Goal: Task Accomplishment & Management: Complete application form

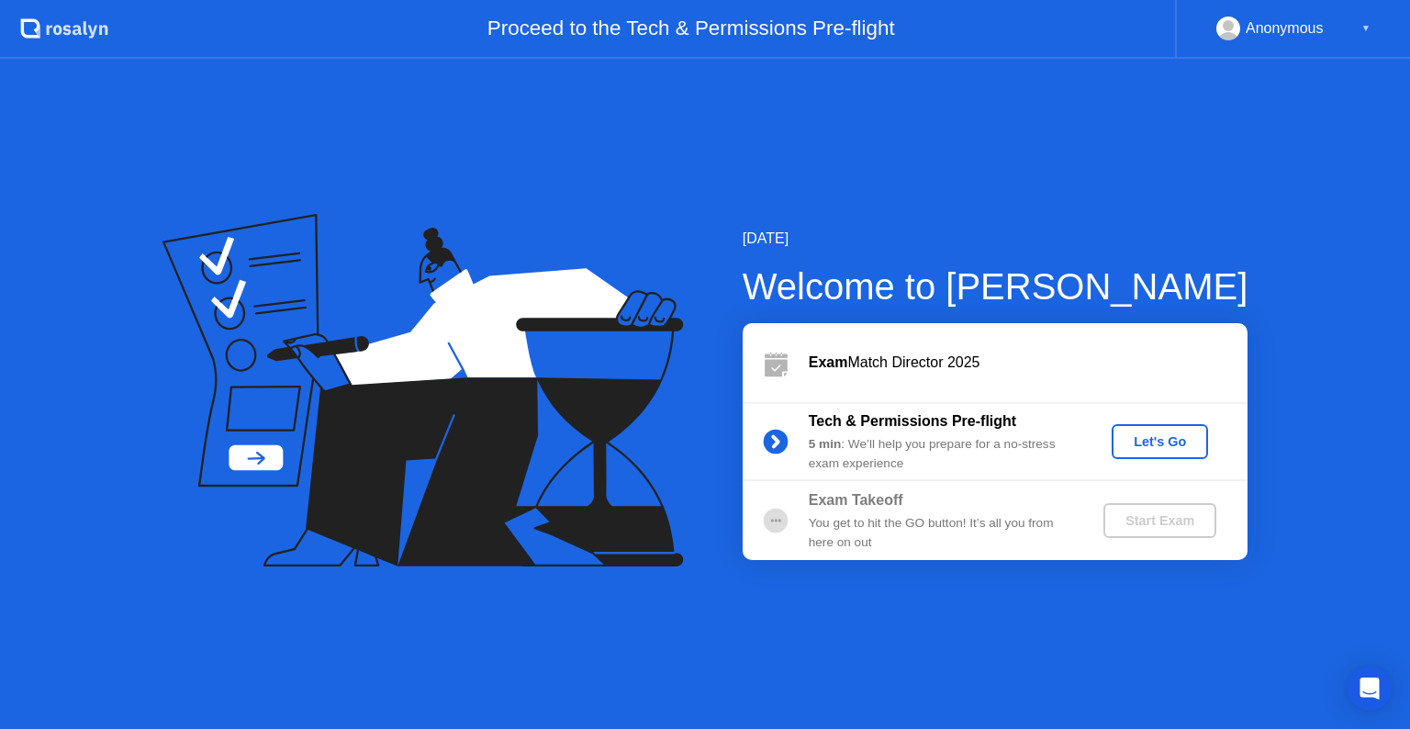
click at [1158, 440] on div "Let's Go" at bounding box center [1160, 441] width 82 height 15
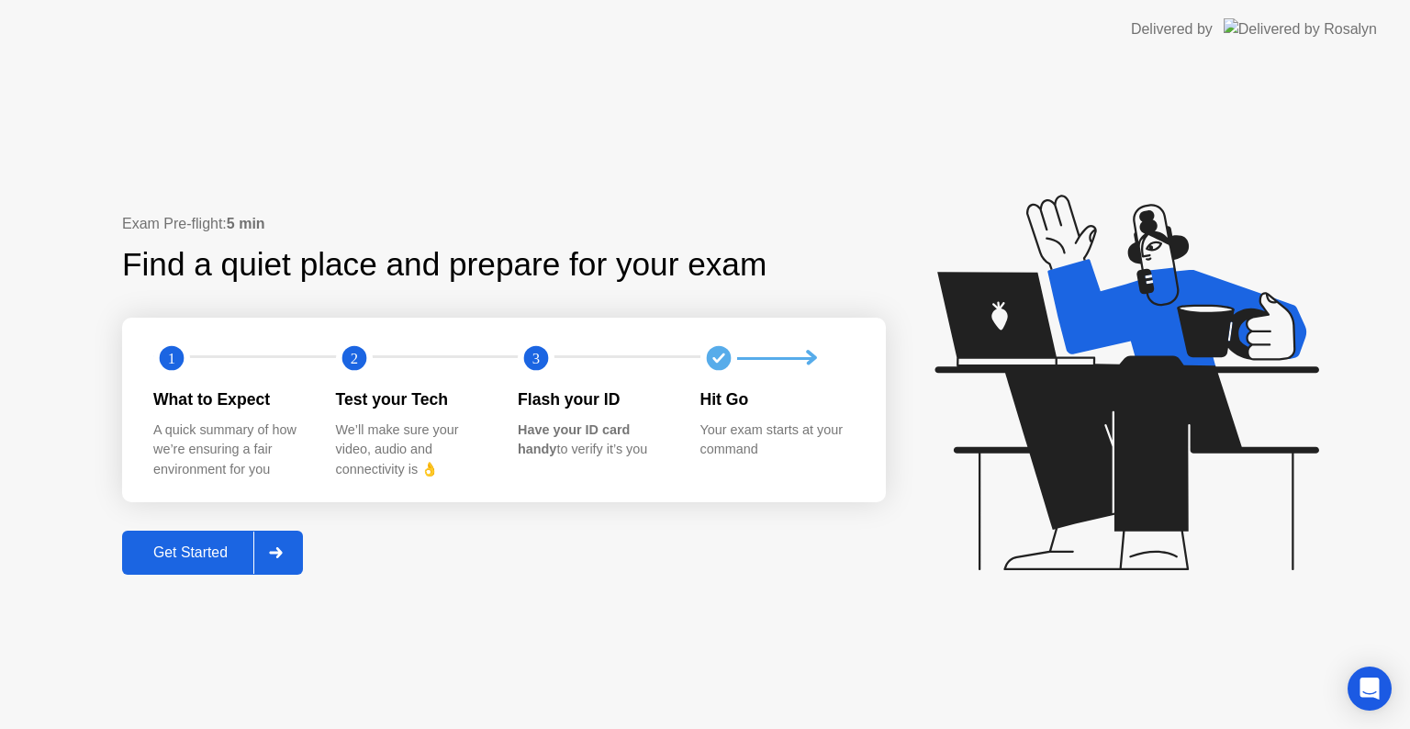
click at [180, 548] on div "Get Started" at bounding box center [191, 553] width 126 height 17
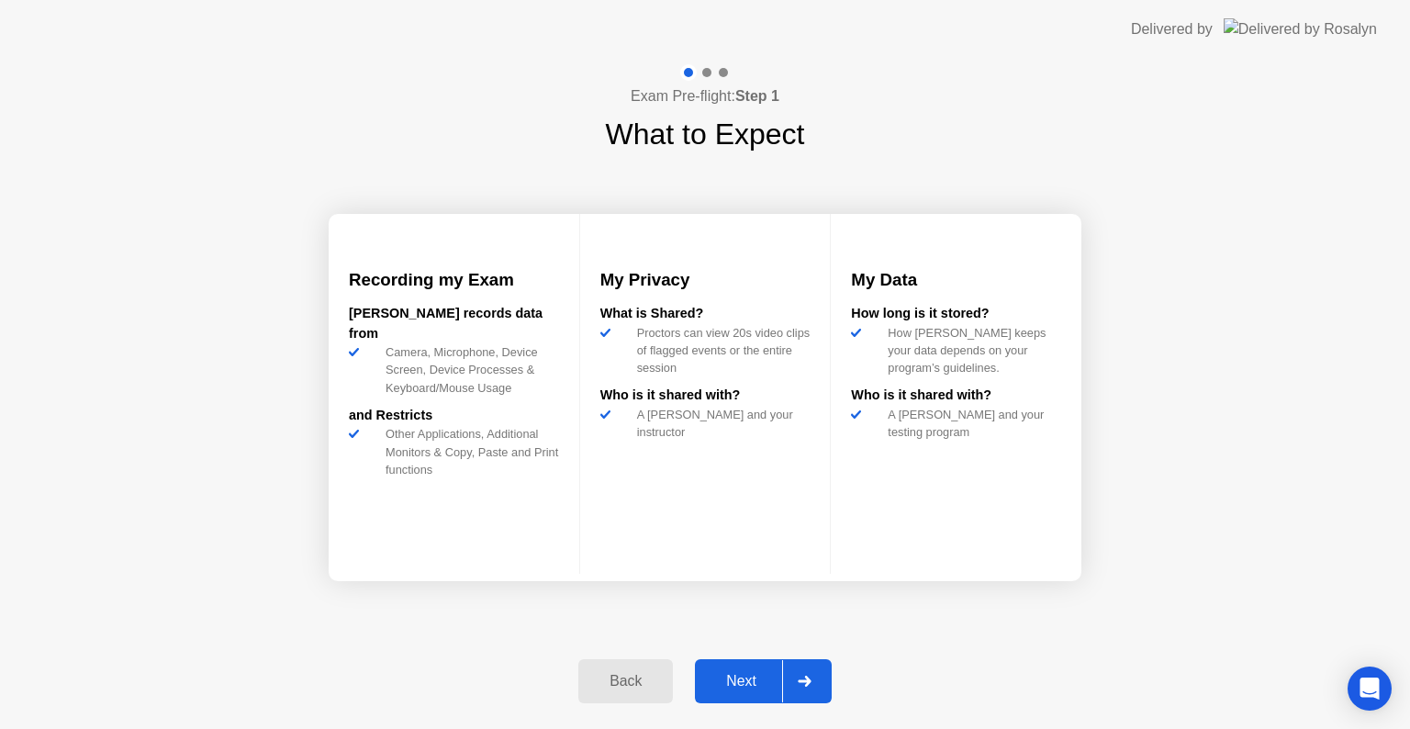
click at [747, 679] on div "Next" at bounding box center [742, 681] width 82 height 17
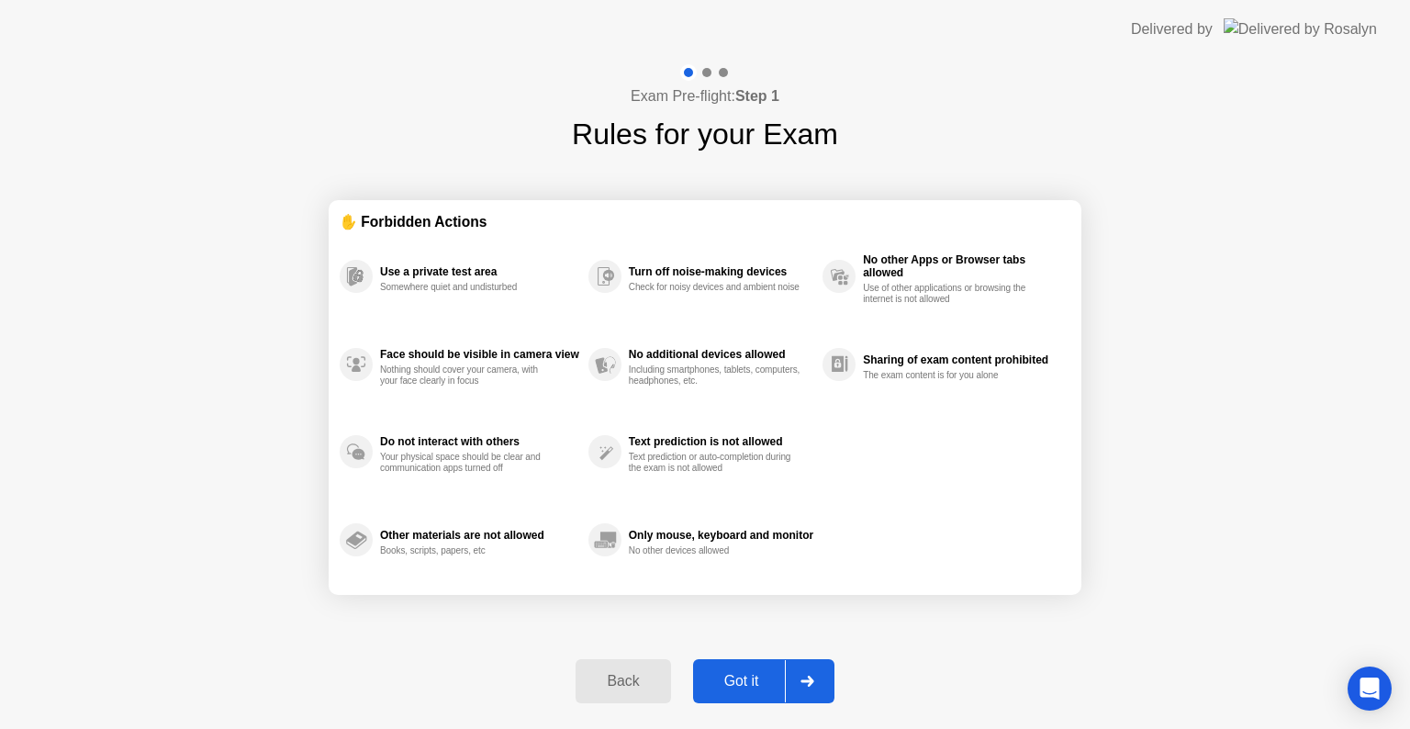
click at [747, 679] on div "Got it" at bounding box center [742, 681] width 86 height 17
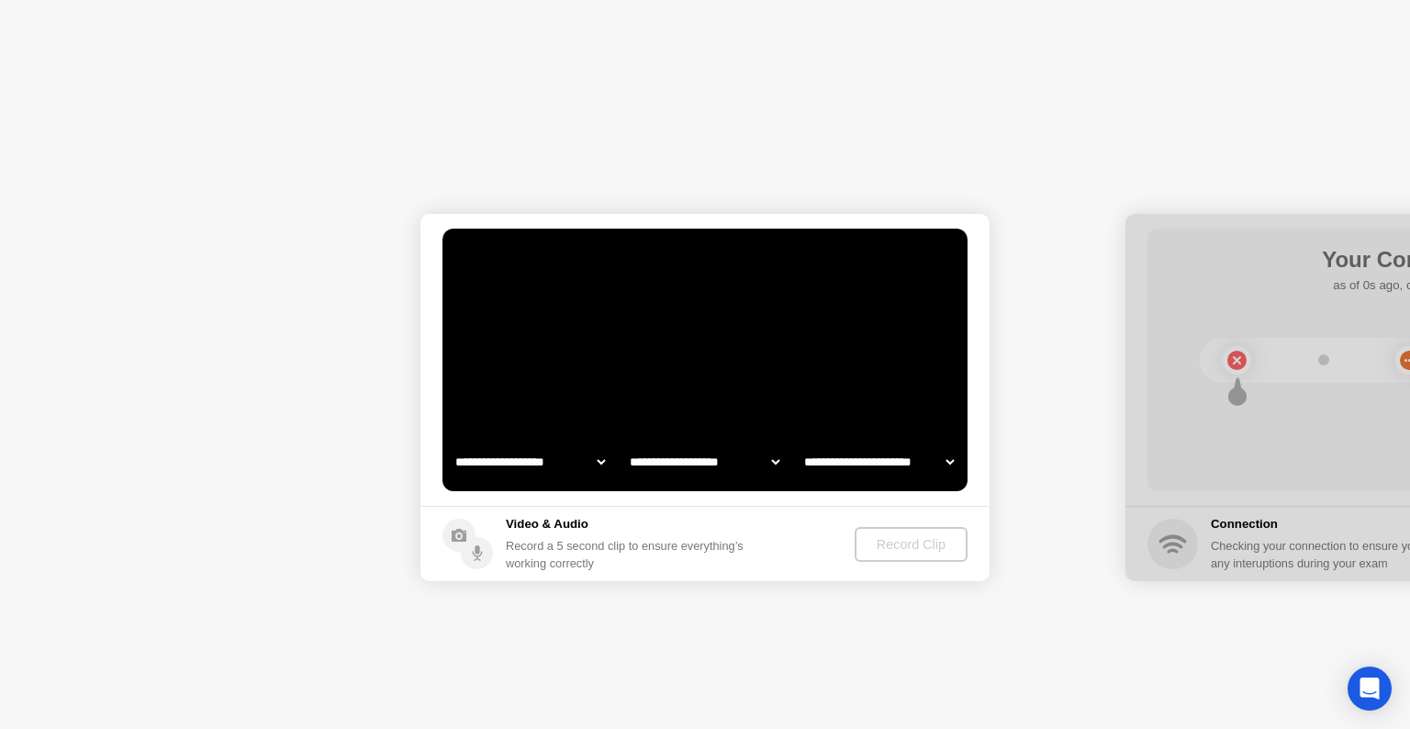
select select "**********"
select select "*******"
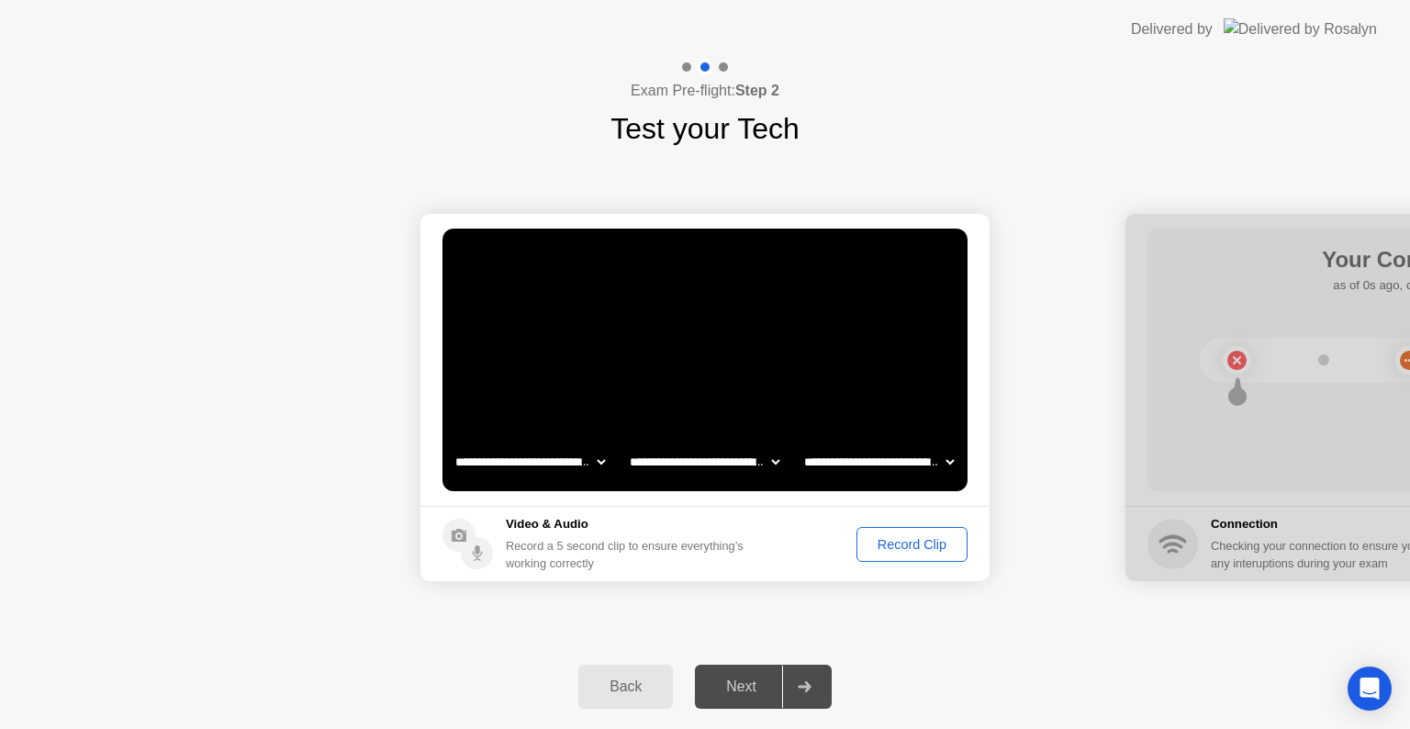
click at [908, 543] on div "Record Clip" at bounding box center [912, 544] width 98 height 15
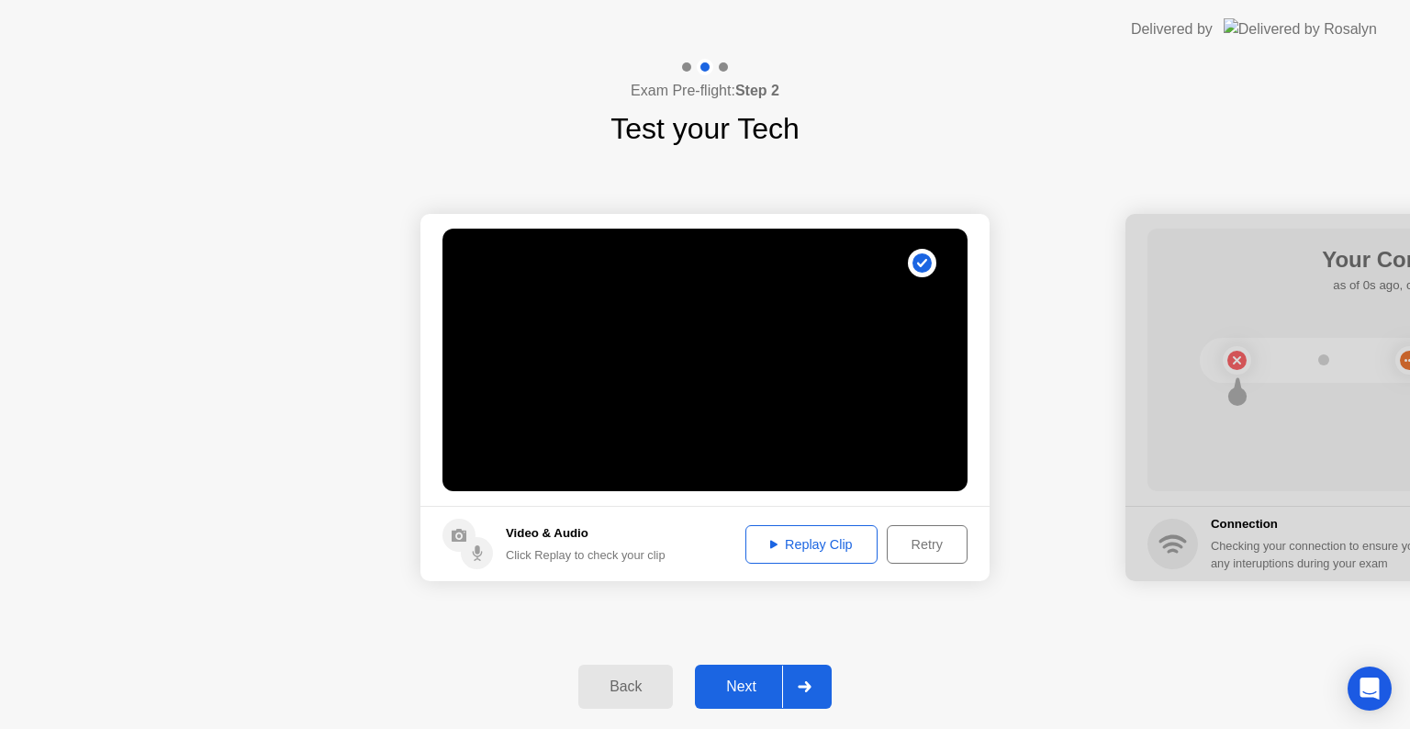
click at [836, 541] on div "Replay Clip" at bounding box center [811, 544] width 119 height 15
click at [746, 686] on div "Next" at bounding box center [742, 687] width 82 height 17
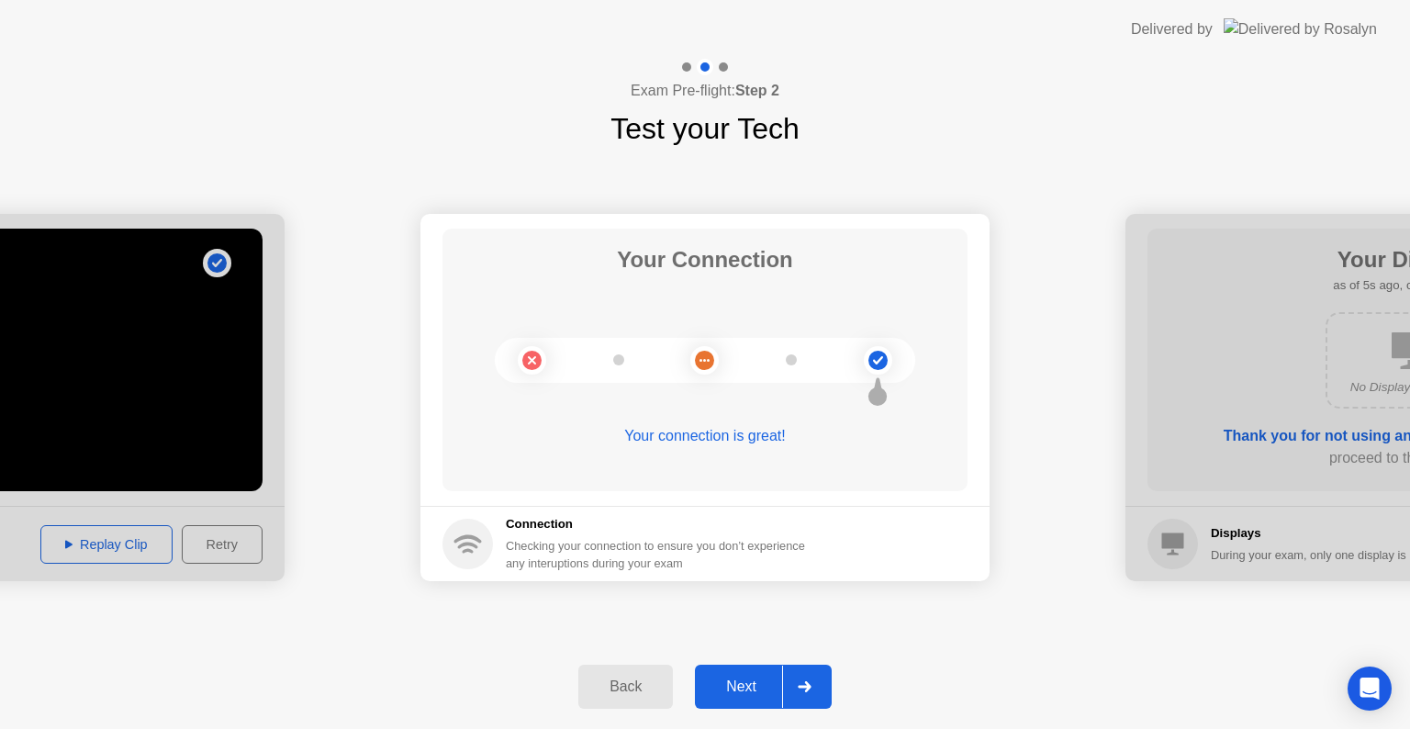
click at [801, 689] on icon at bounding box center [805, 686] width 14 height 11
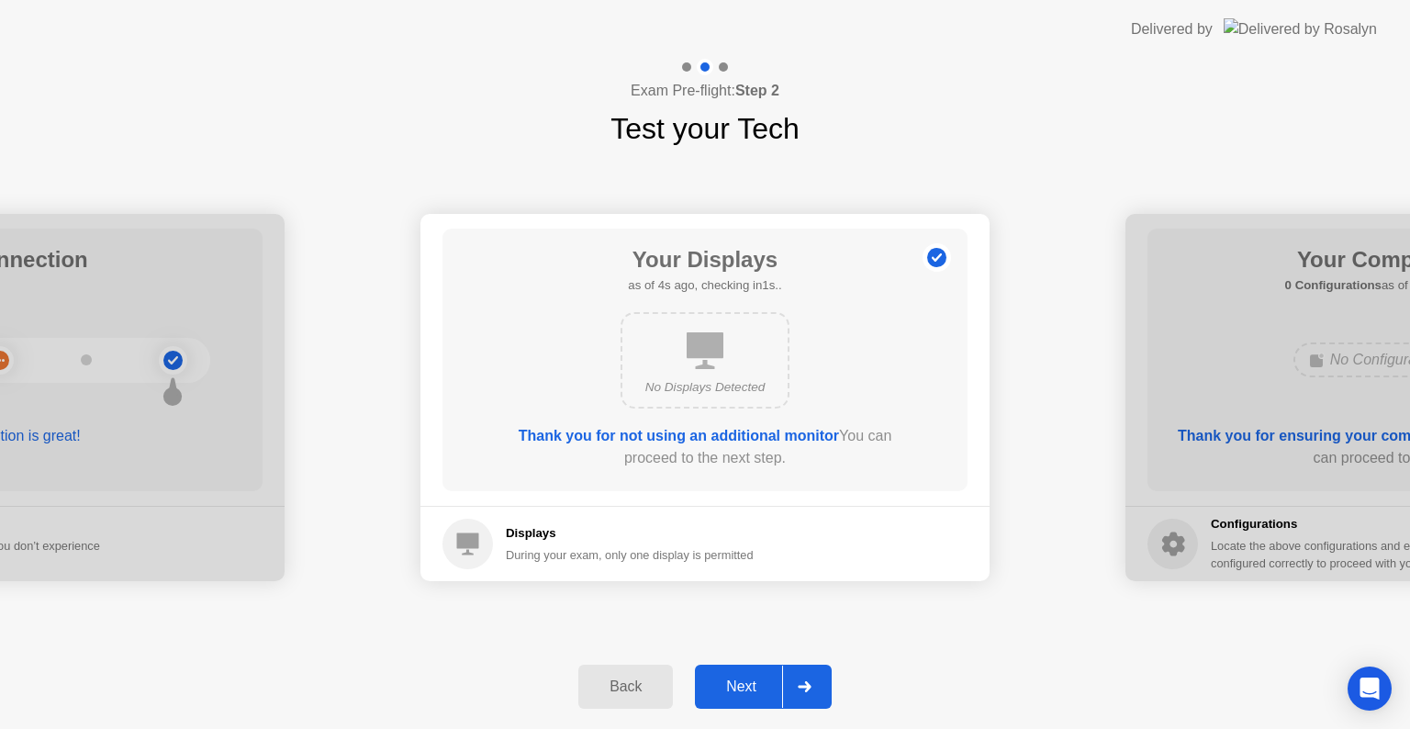
click at [812, 679] on div at bounding box center [804, 687] width 44 height 42
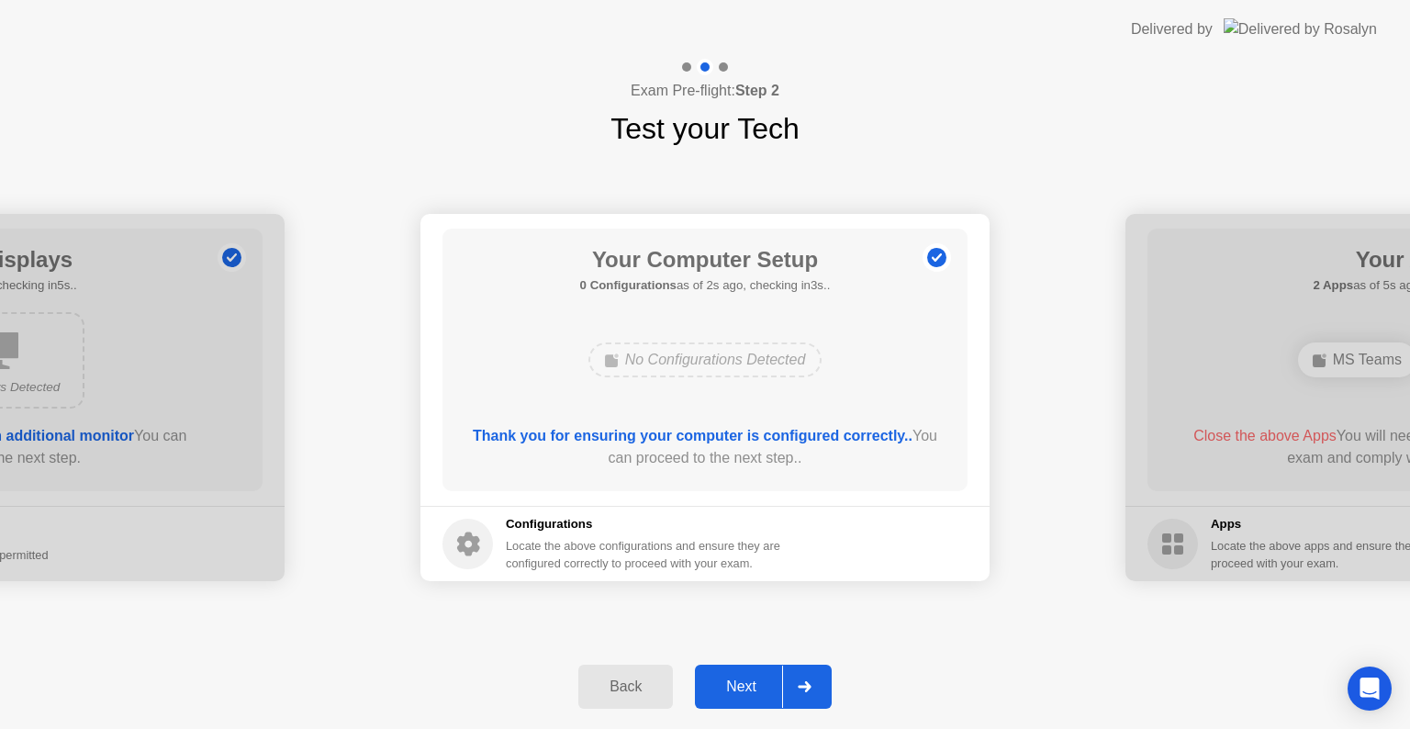
click at [812, 681] on icon at bounding box center [805, 686] width 14 height 11
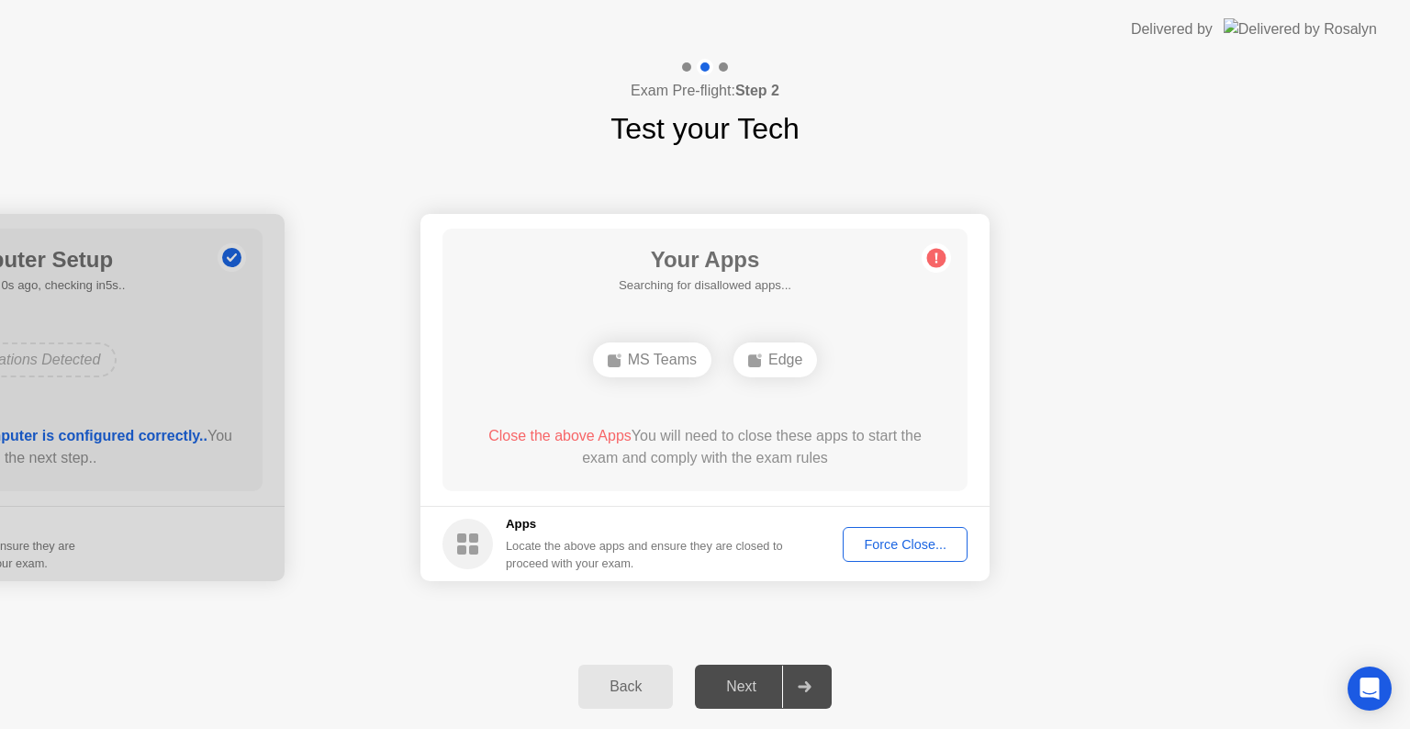
click at [812, 681] on icon at bounding box center [805, 686] width 14 height 11
click at [738, 682] on div "Next" at bounding box center [742, 687] width 82 height 17
click at [904, 546] on div "Force Close..." at bounding box center [905, 544] width 112 height 15
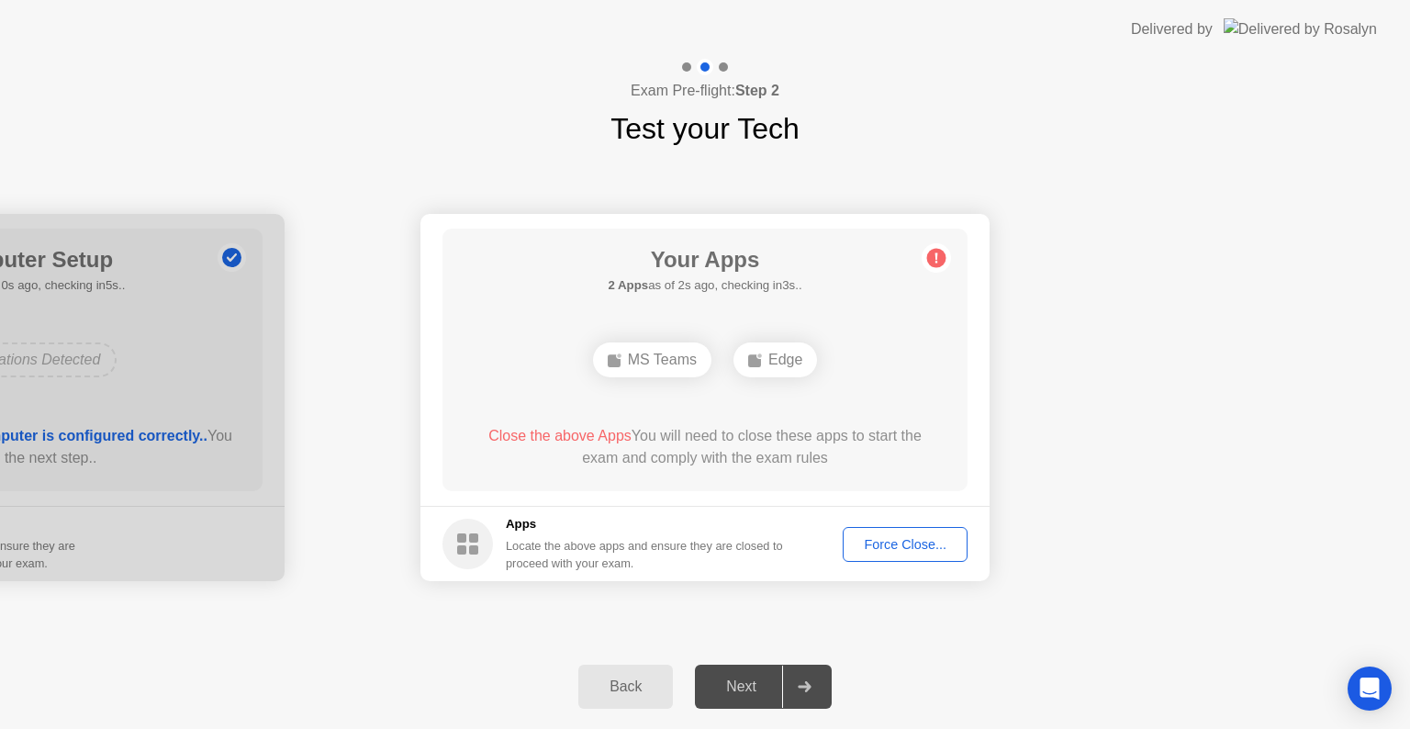
click at [749, 688] on div "Next" at bounding box center [742, 687] width 82 height 17
click at [896, 545] on div "Force Close..." at bounding box center [905, 544] width 112 height 15
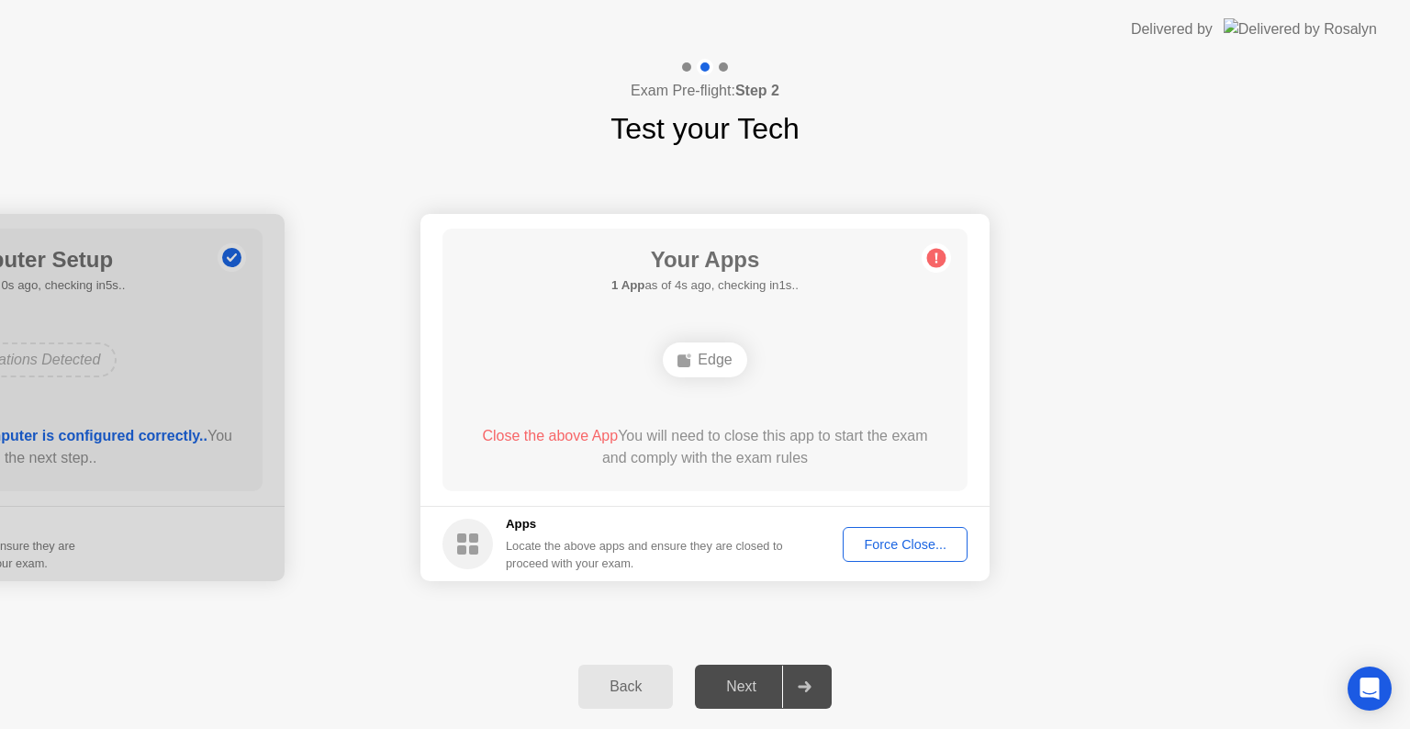
click at [809, 691] on icon at bounding box center [805, 686] width 14 height 11
click at [746, 688] on div "Next" at bounding box center [742, 687] width 82 height 17
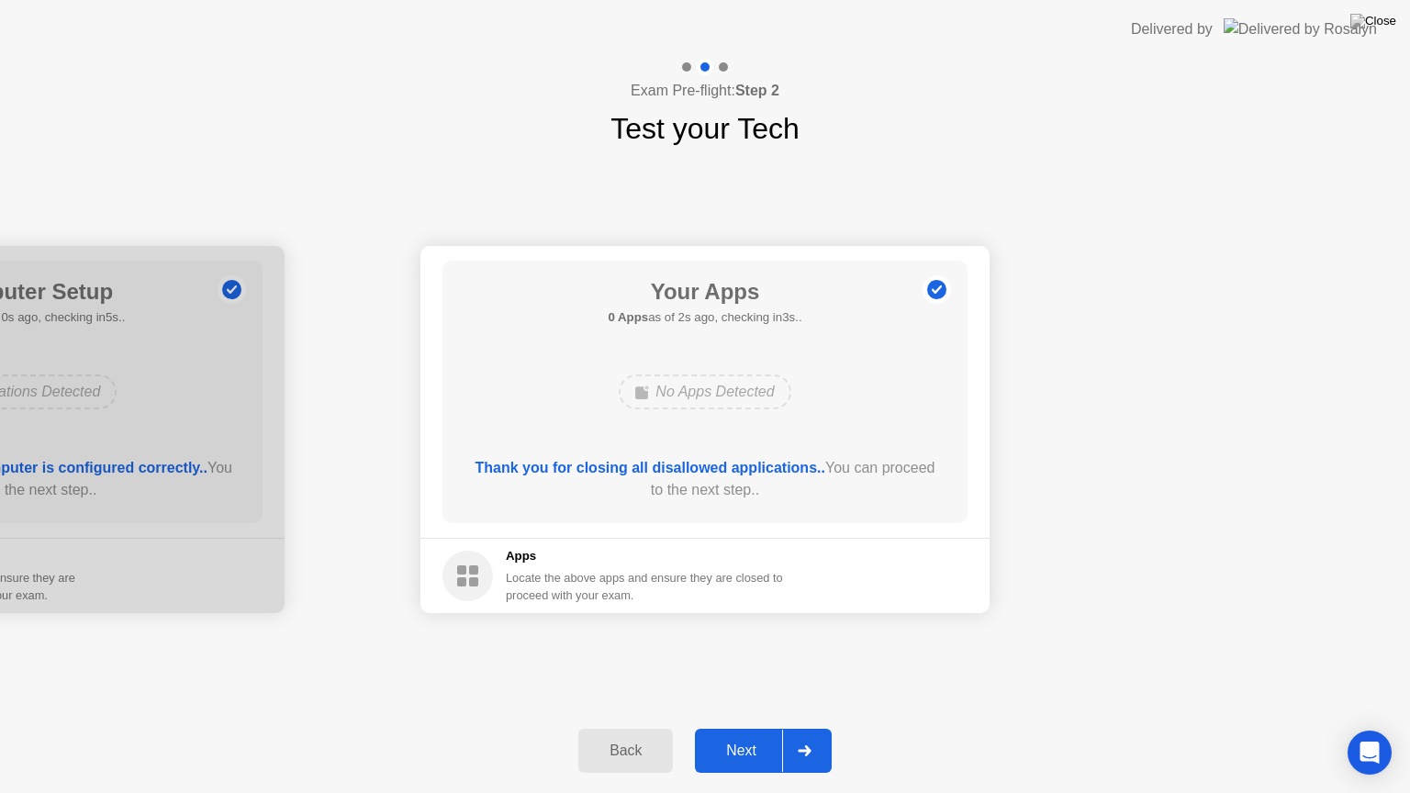
click at [741, 728] on div "Next" at bounding box center [742, 751] width 82 height 17
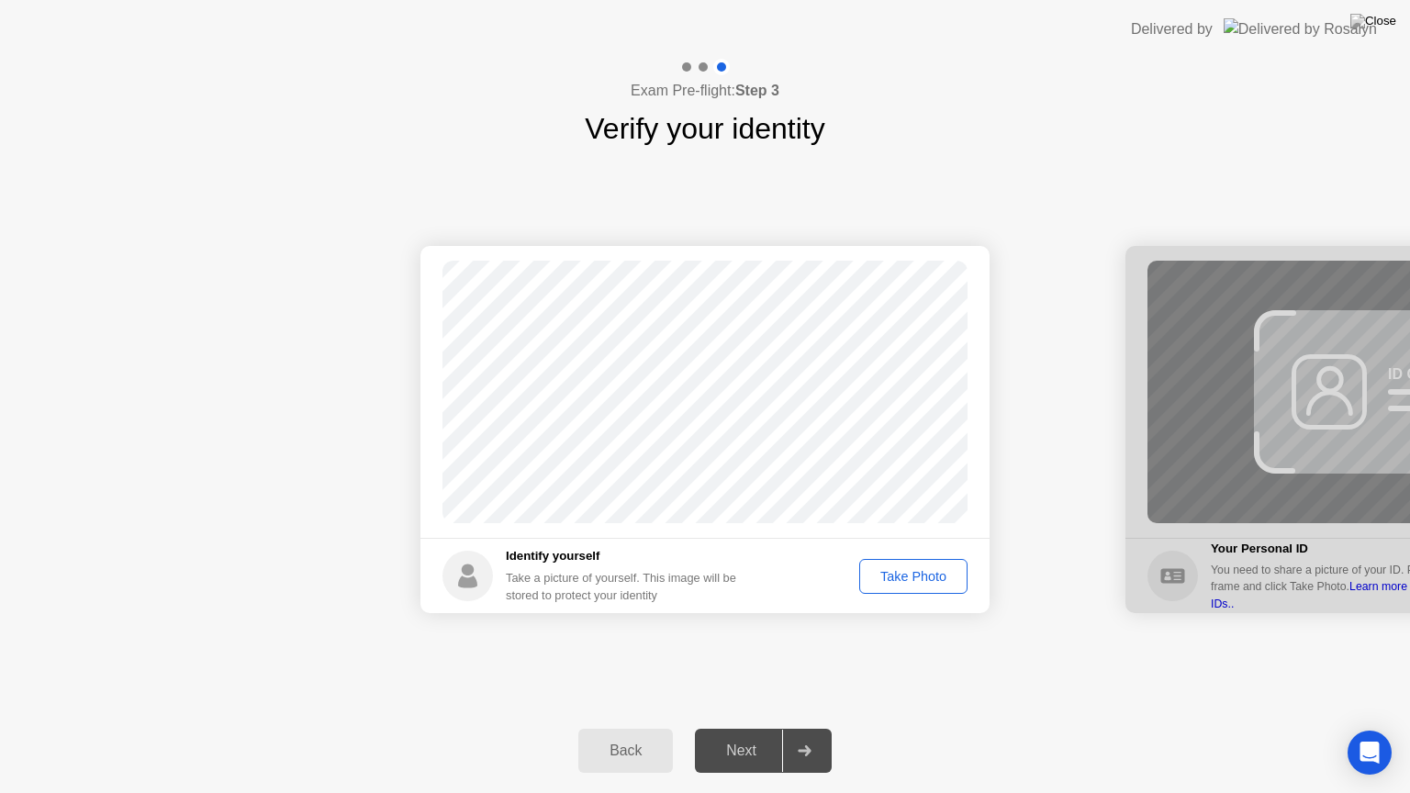
click at [889, 577] on div "Take Photo" at bounding box center [913, 576] width 95 height 15
click at [753, 728] on div "Next" at bounding box center [742, 751] width 82 height 17
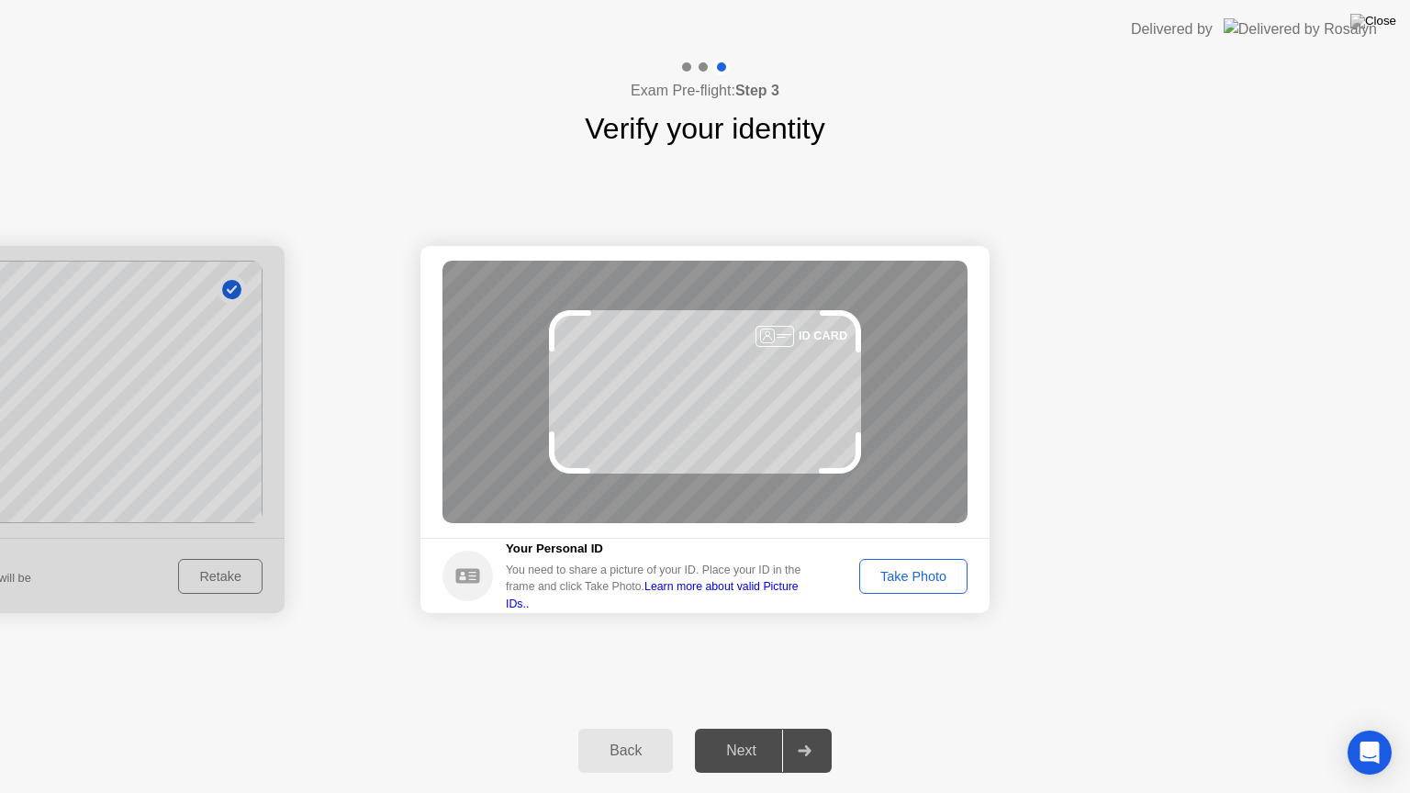
click at [936, 663] on div "Success Photo is correctly taken Identify yourself Take a picture of yourself. …" at bounding box center [705, 430] width 1410 height 558
click at [916, 577] on div "Take Photo" at bounding box center [913, 576] width 95 height 15
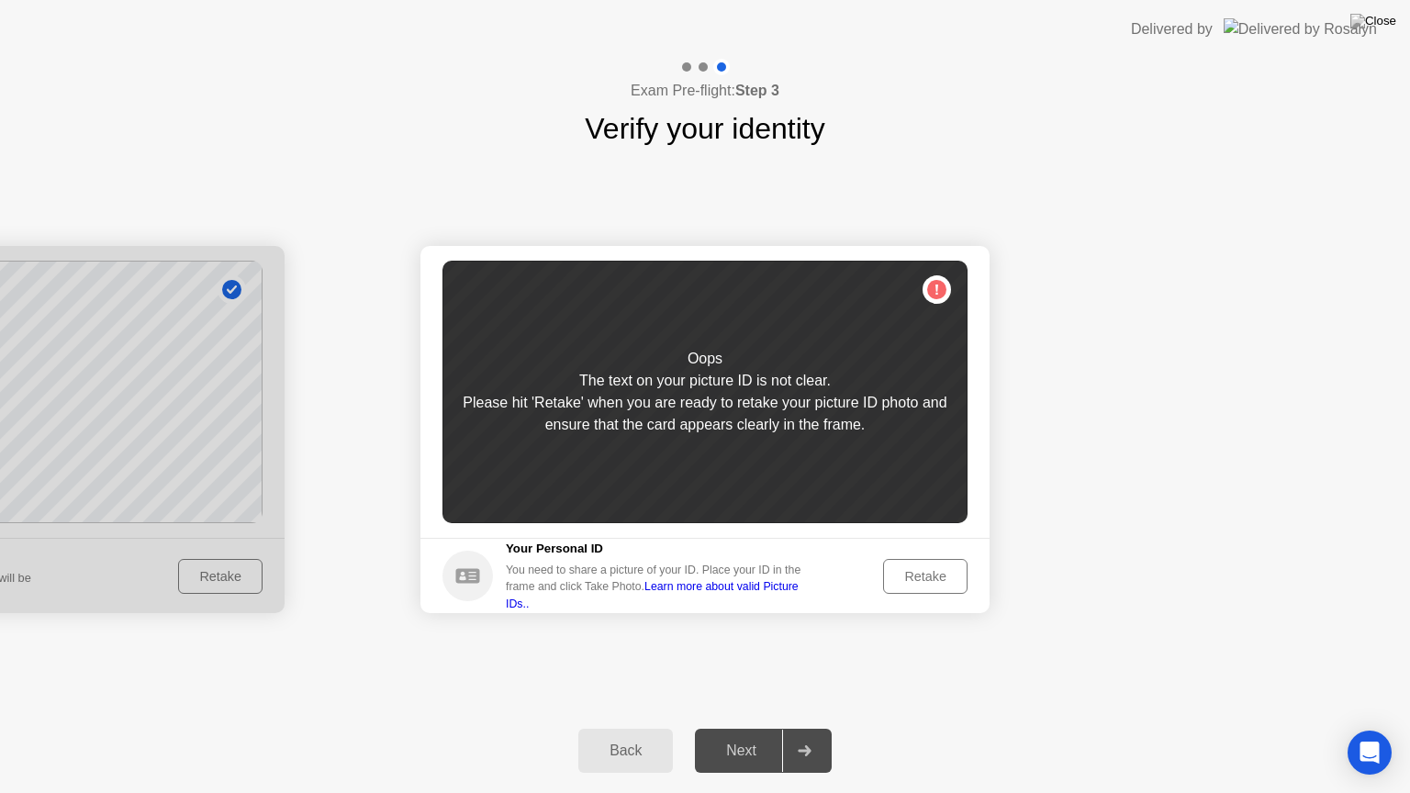
click at [924, 580] on div "Retake" at bounding box center [926, 576] width 72 height 15
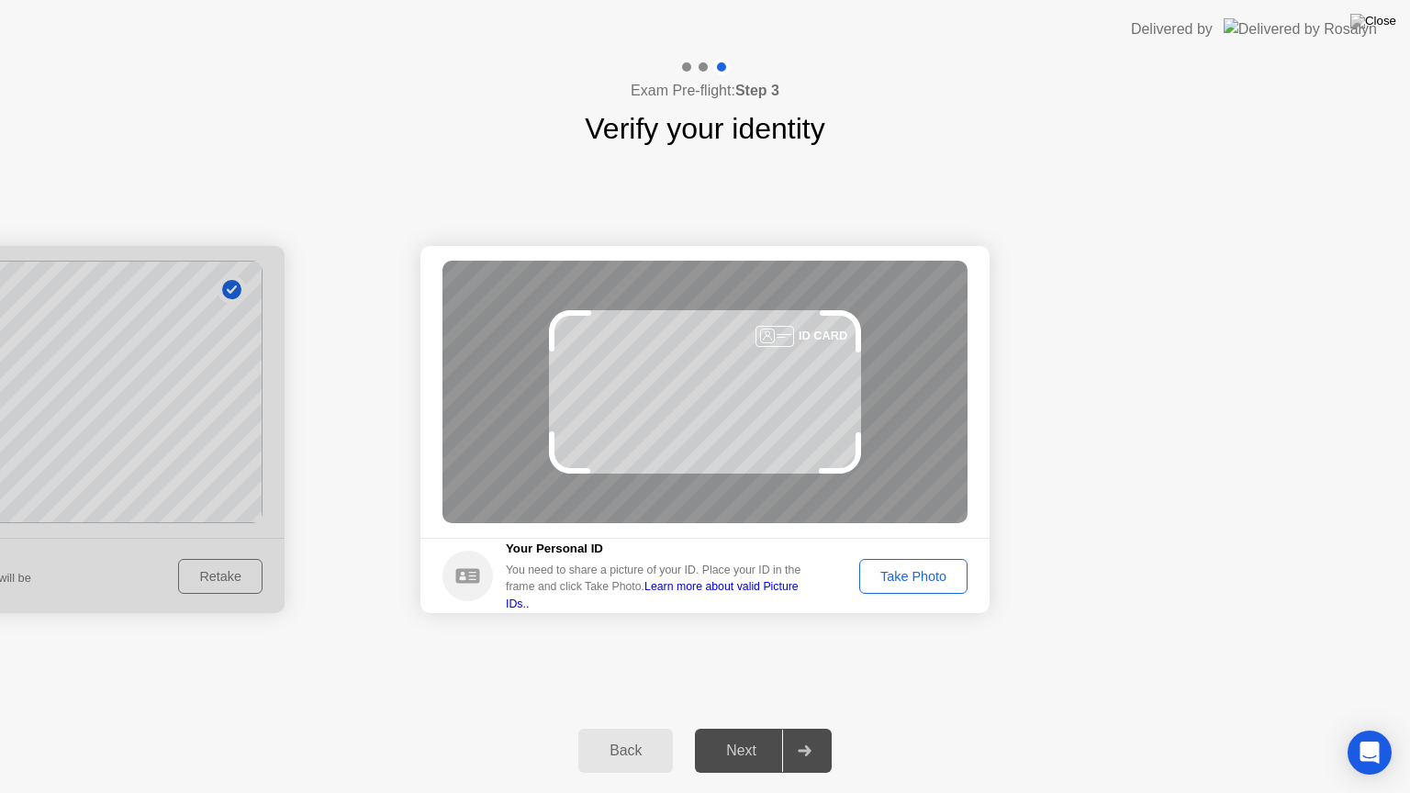
click at [922, 578] on div "Take Photo" at bounding box center [913, 576] width 95 height 15
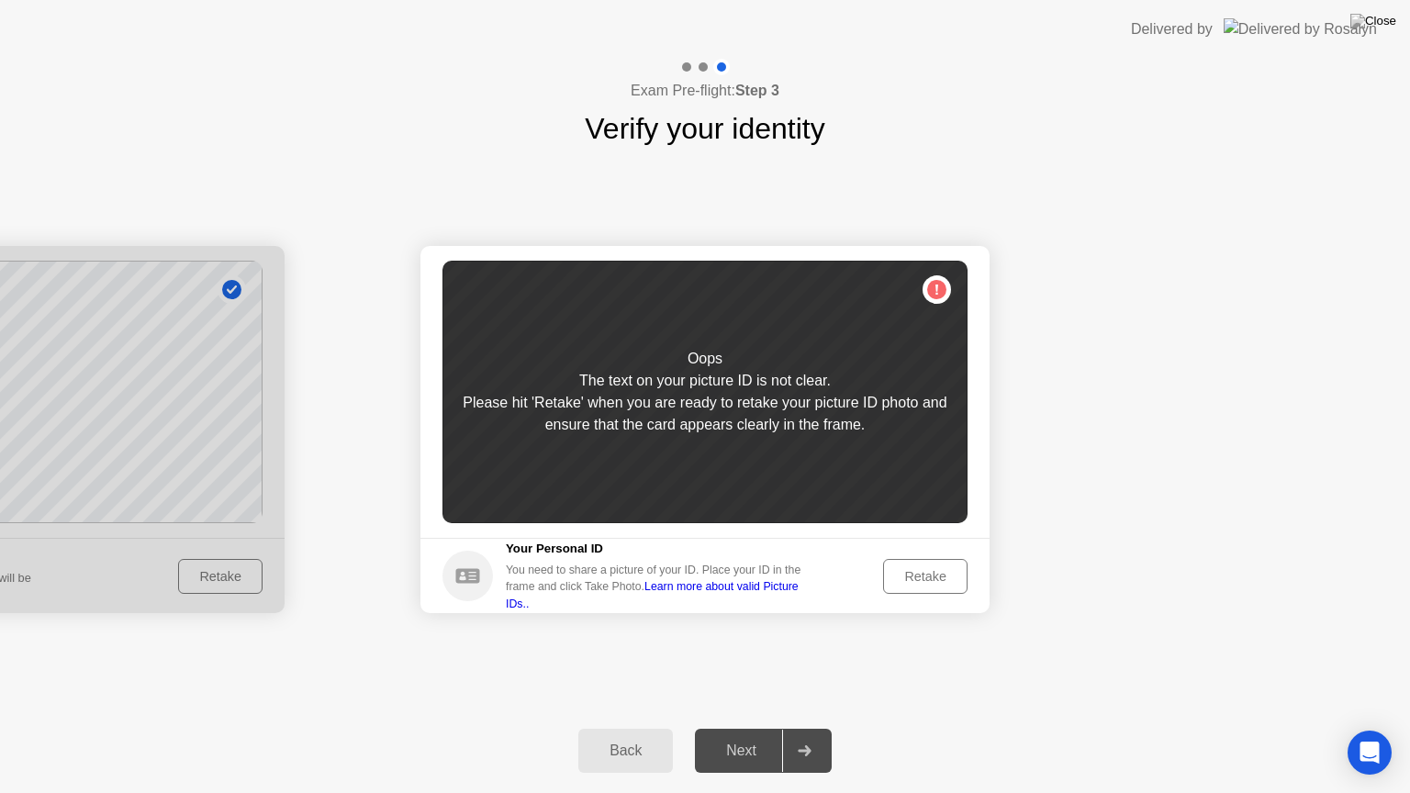
click at [922, 578] on div "Retake" at bounding box center [926, 576] width 72 height 15
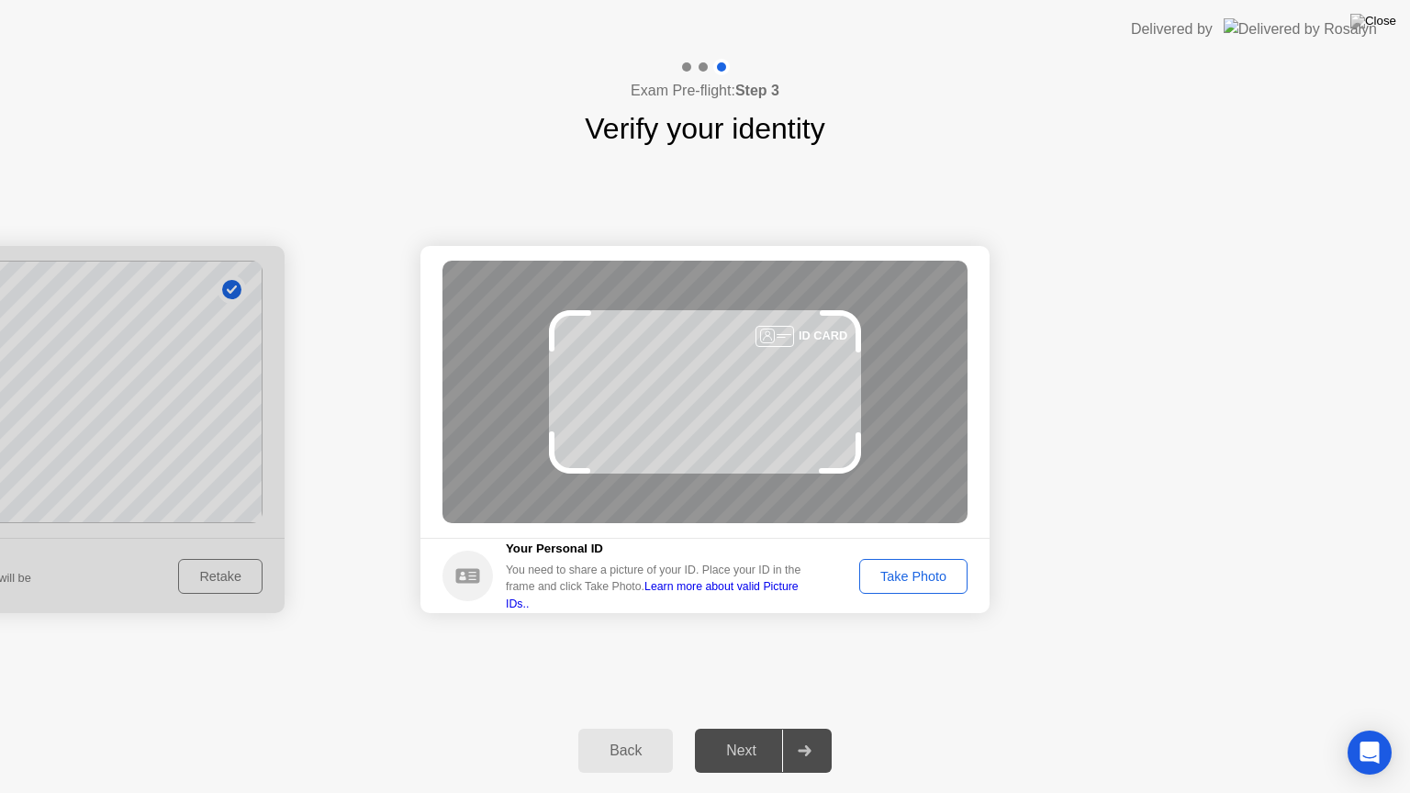
click at [920, 575] on div "Take Photo" at bounding box center [913, 576] width 95 height 15
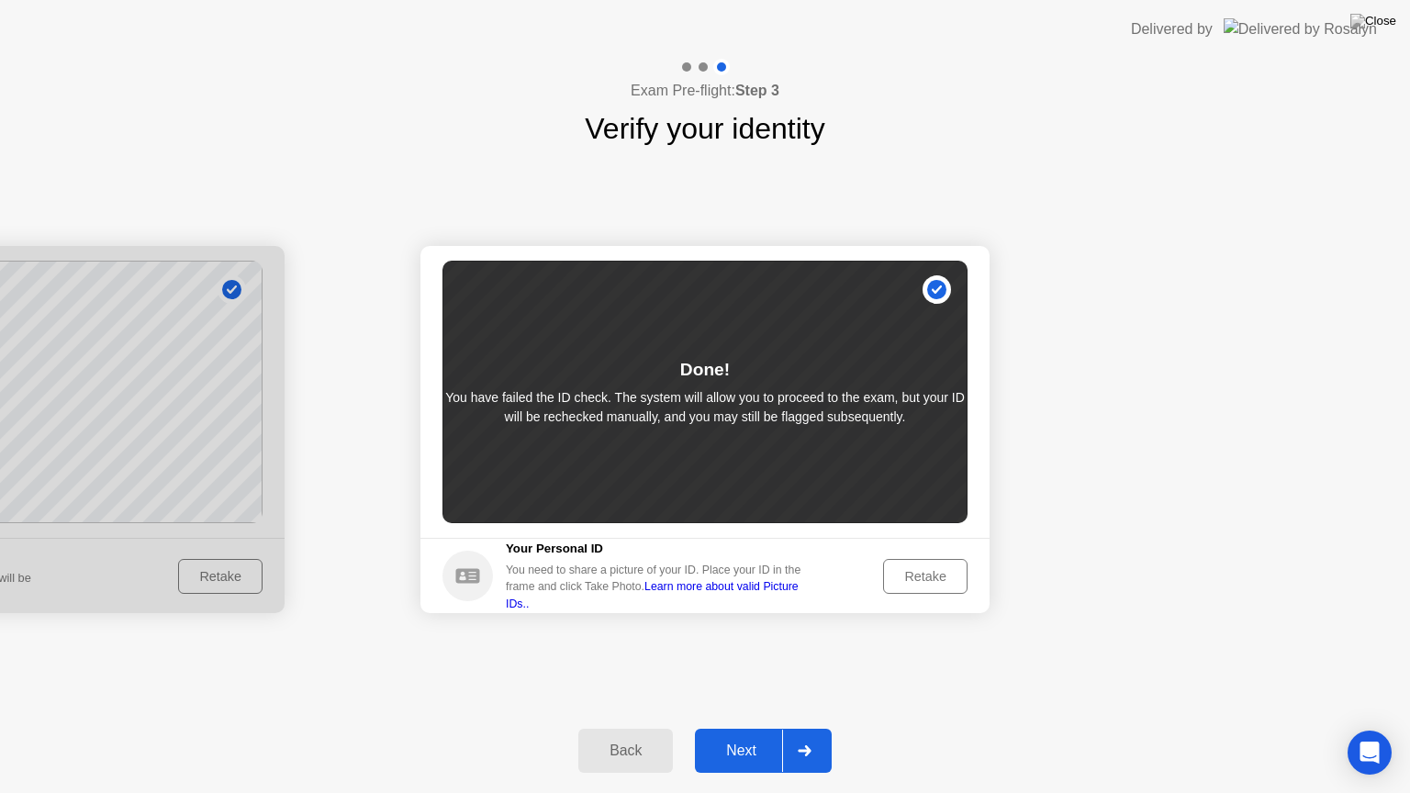
click at [767, 728] on div "Next" at bounding box center [742, 751] width 82 height 17
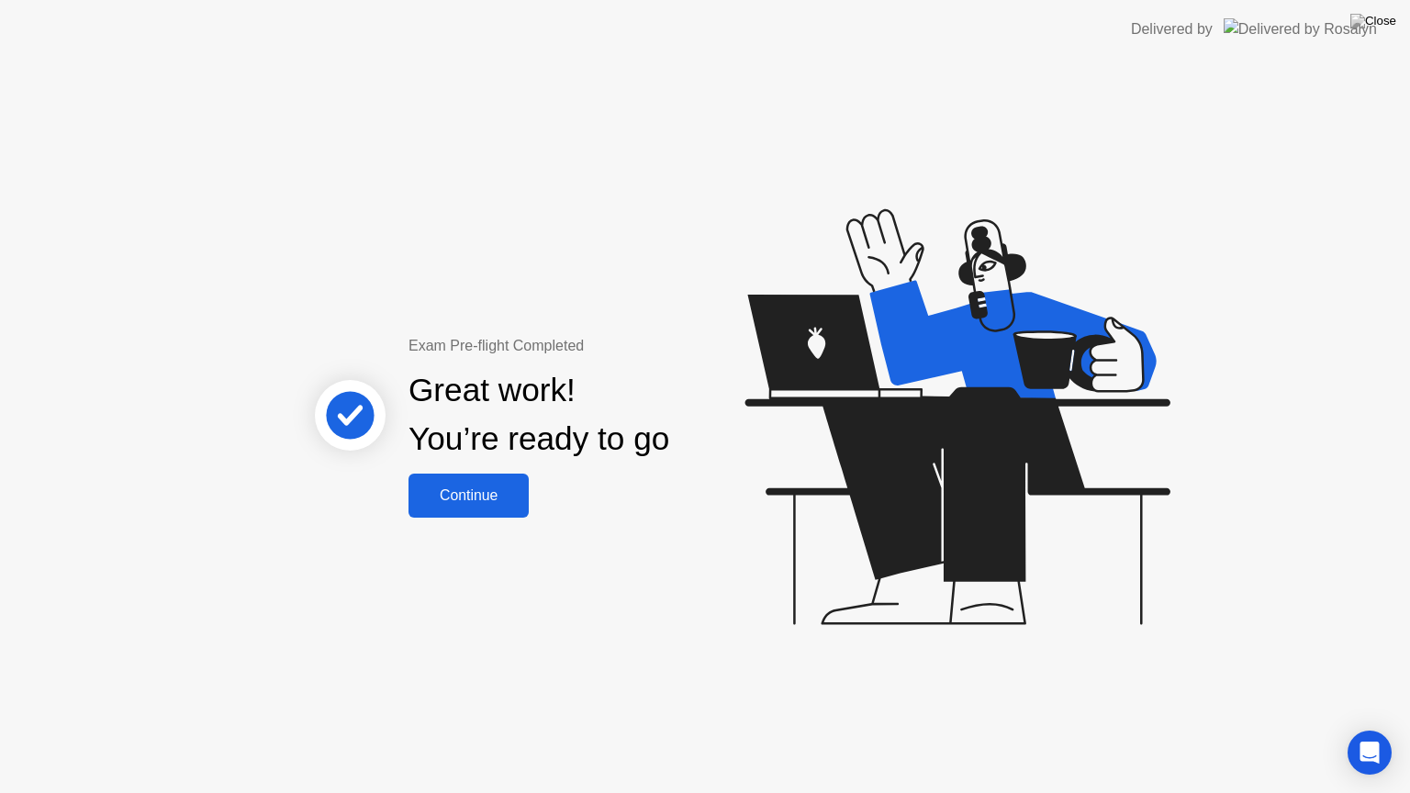
click at [496, 492] on div "Continue" at bounding box center [468, 496] width 109 height 17
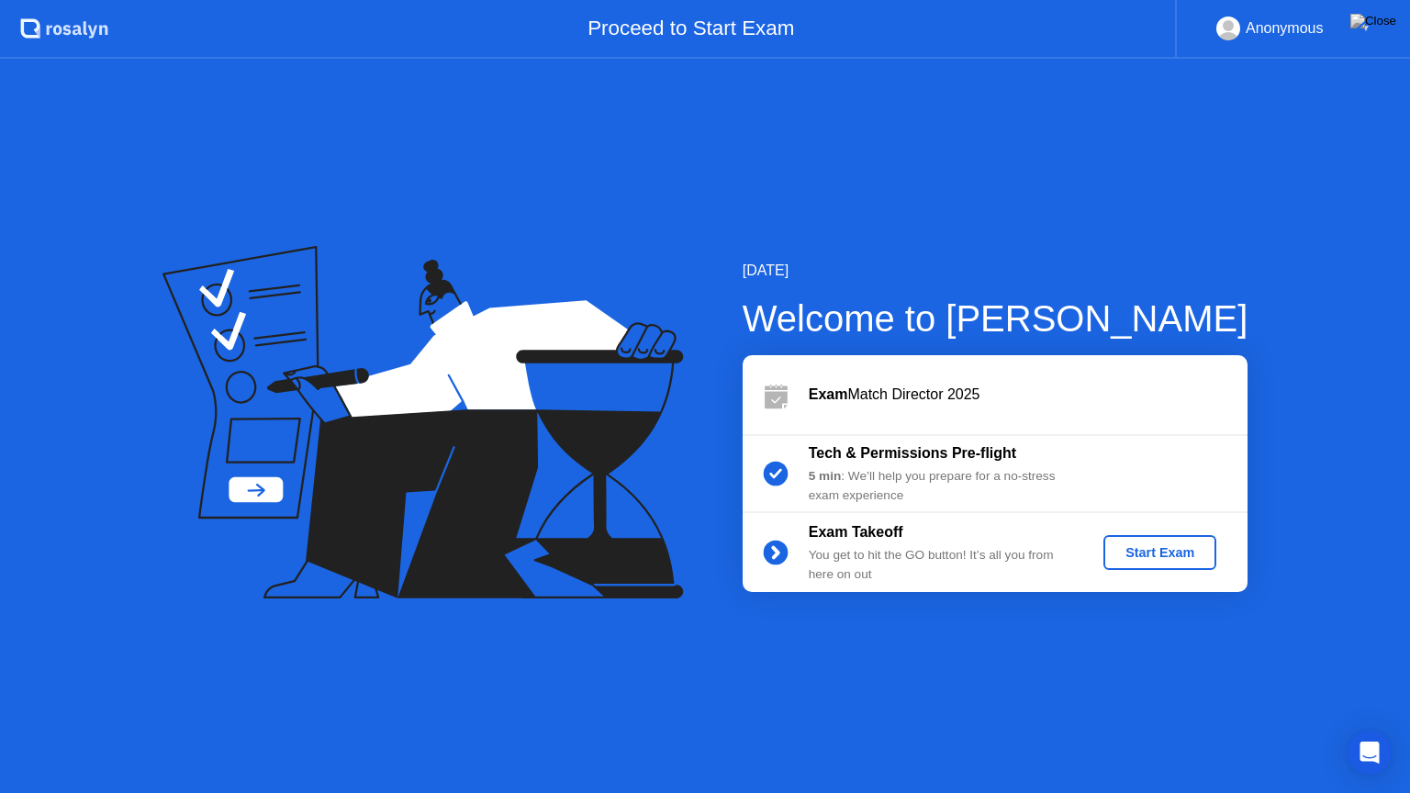
click at [1142, 552] on div "Start Exam" at bounding box center [1160, 552] width 98 height 15
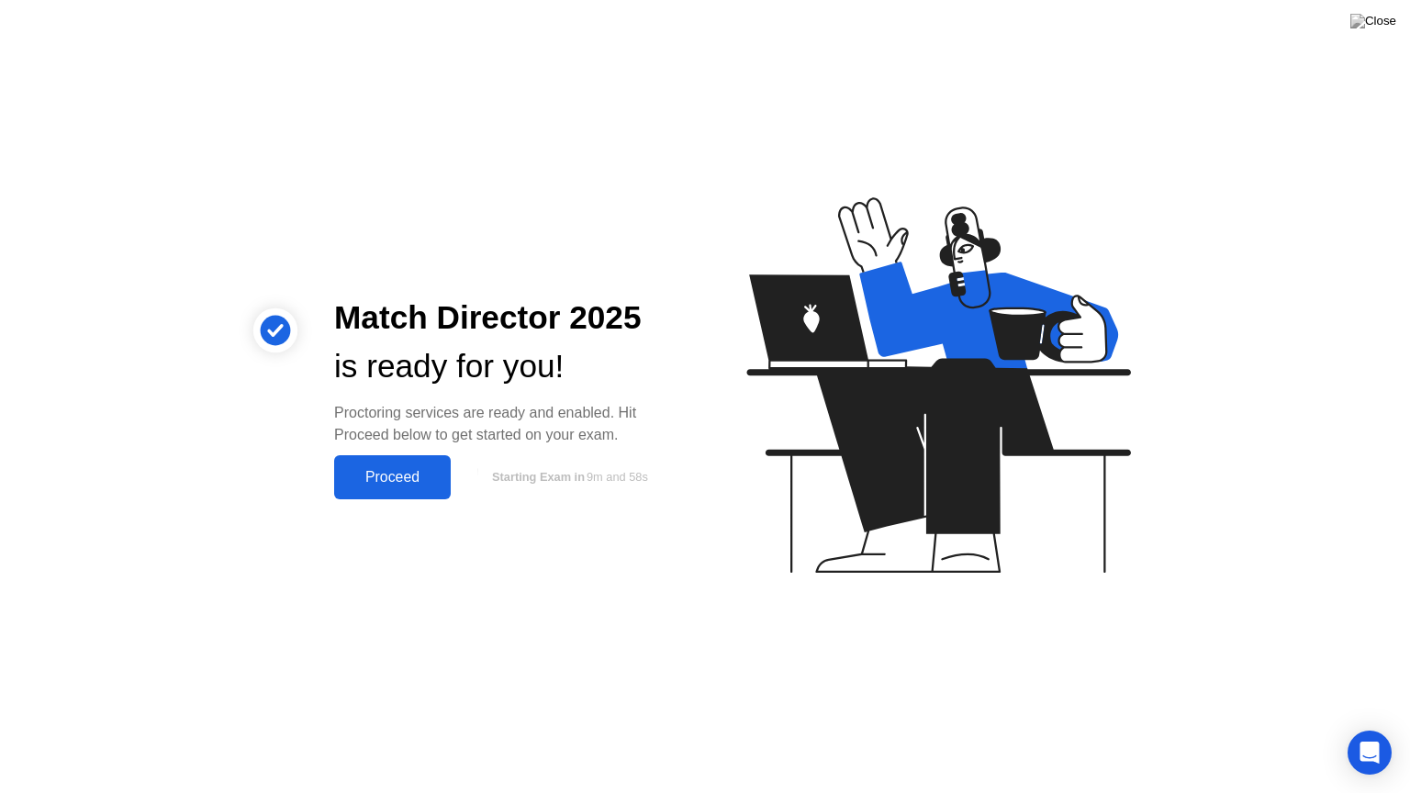
click at [422, 475] on div "Proceed" at bounding box center [393, 477] width 106 height 17
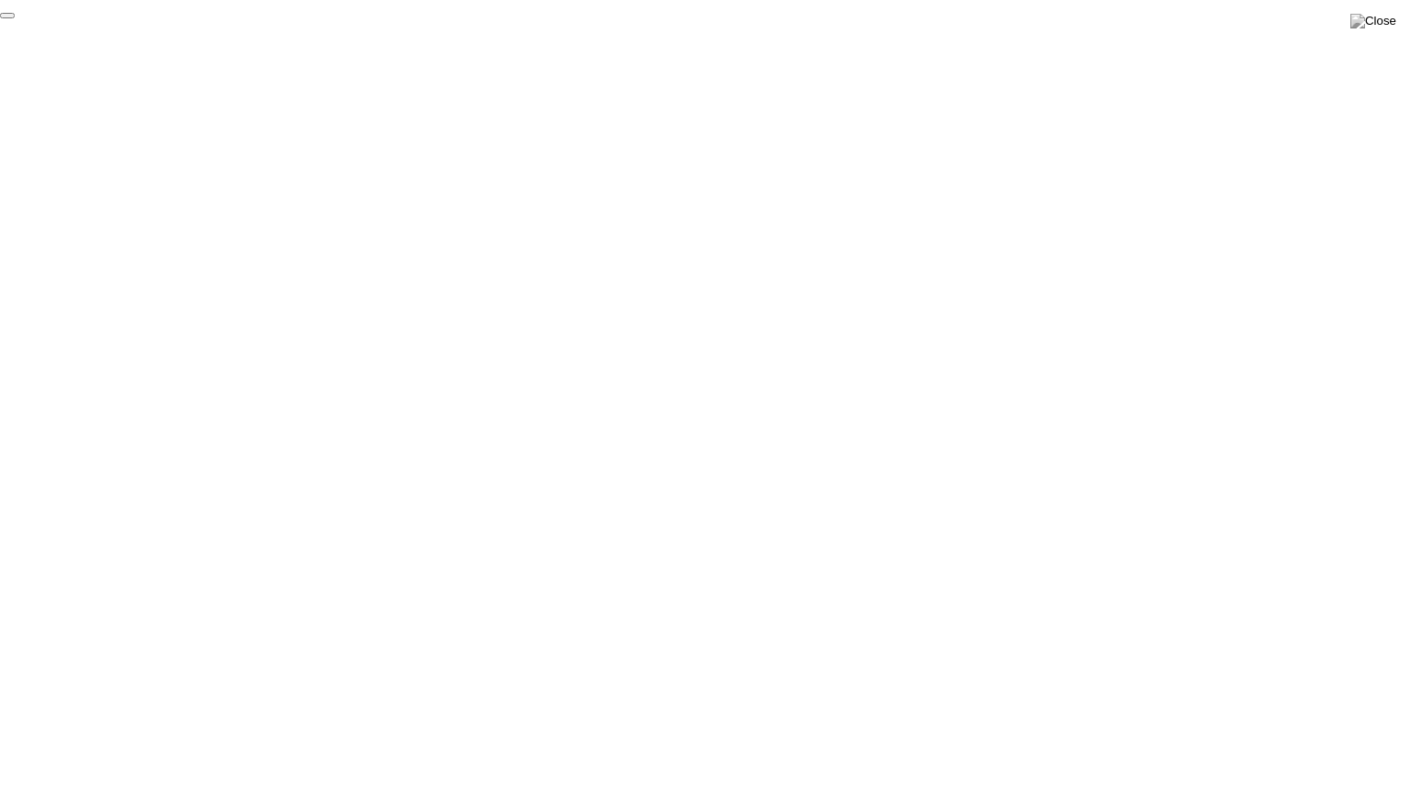
click div "End Proctoring Session"
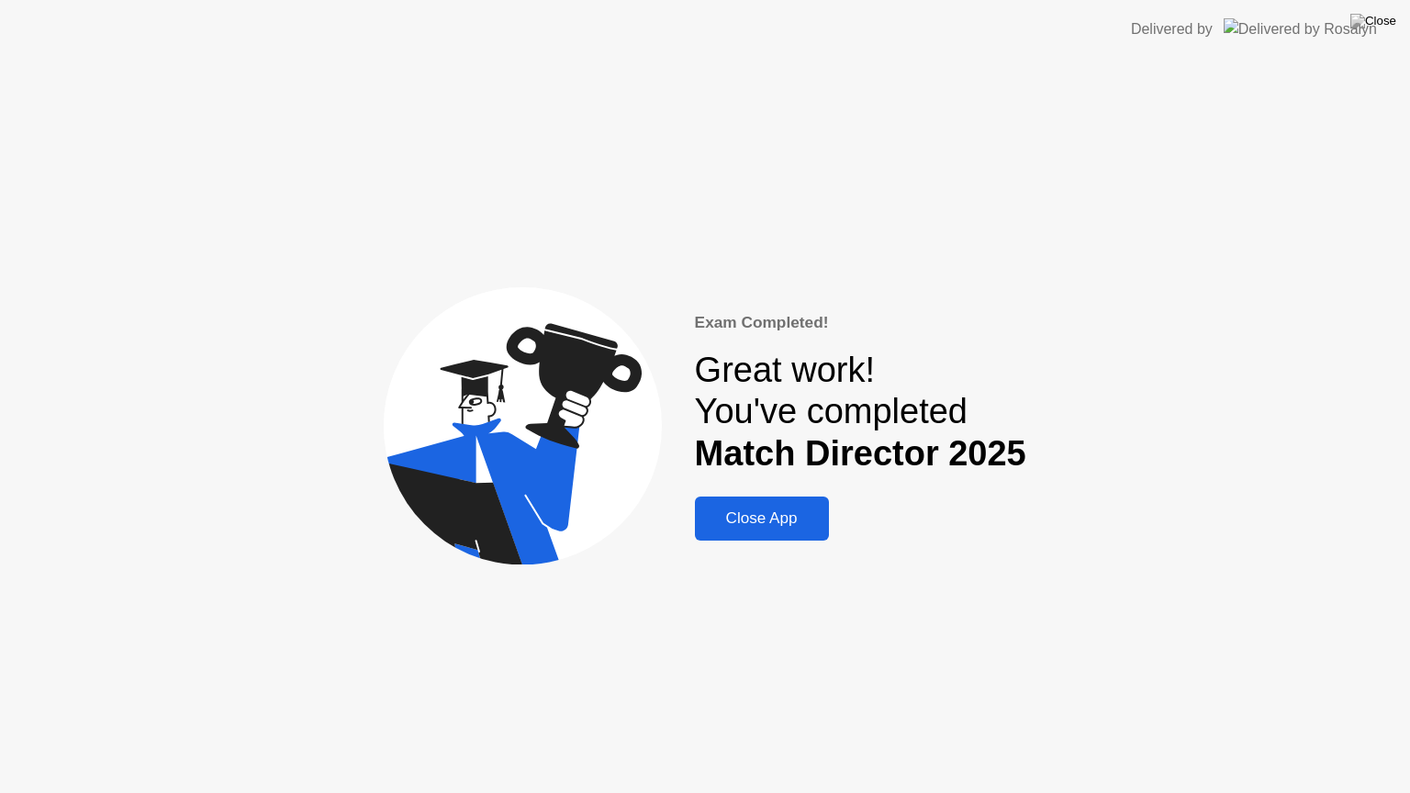
click at [784, 522] on div "Close App" at bounding box center [762, 519] width 123 height 18
